Goal: Navigation & Orientation: Find specific page/section

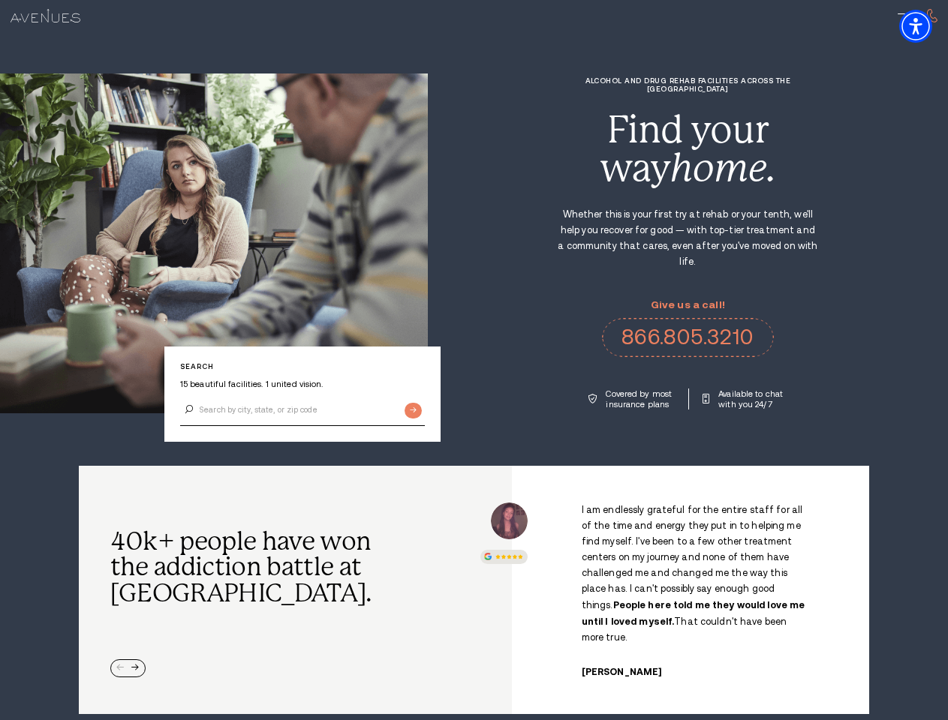
click at [473, 360] on div "Alcohol and Drug Rehab Facilities across the [GEOGRAPHIC_DATA] Find your way ho…" at bounding box center [688, 243] width 520 height 333
click at [928, 26] on img "Accessibility Menu" at bounding box center [915, 26] width 33 height 33
